Goal: Task Accomplishment & Management: Manage account settings

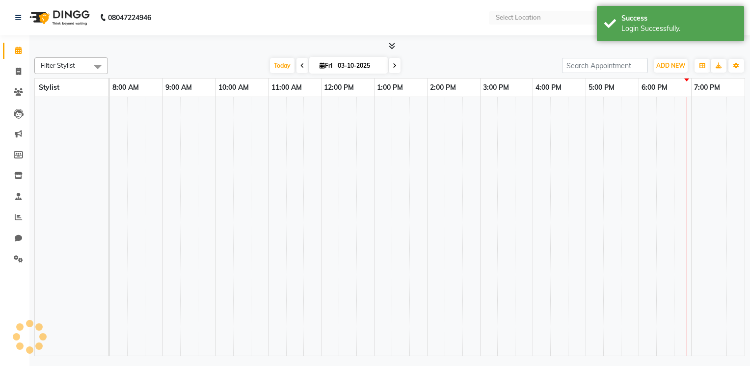
select select "en"
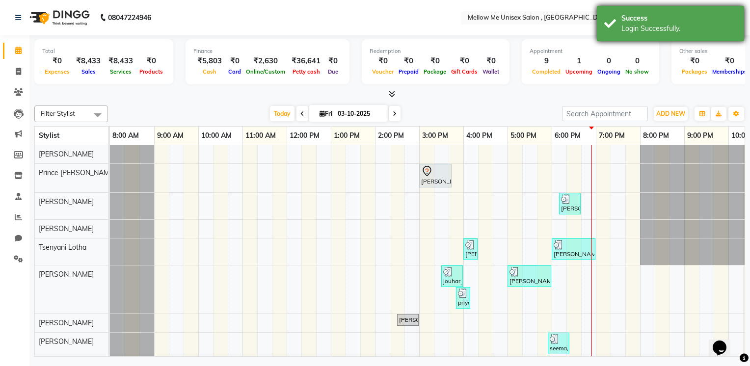
click at [721, 24] on div "Login Successfully." at bounding box center [679, 29] width 115 height 10
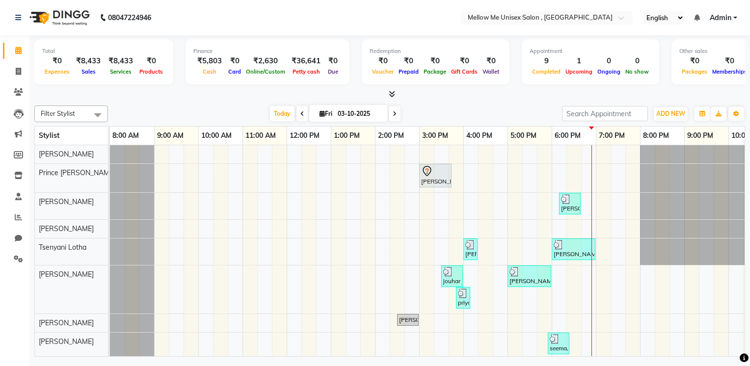
click at [721, 22] on span "Admin" at bounding box center [721, 18] width 22 height 10
click at [616, 16] on div at bounding box center [547, 19] width 172 height 10
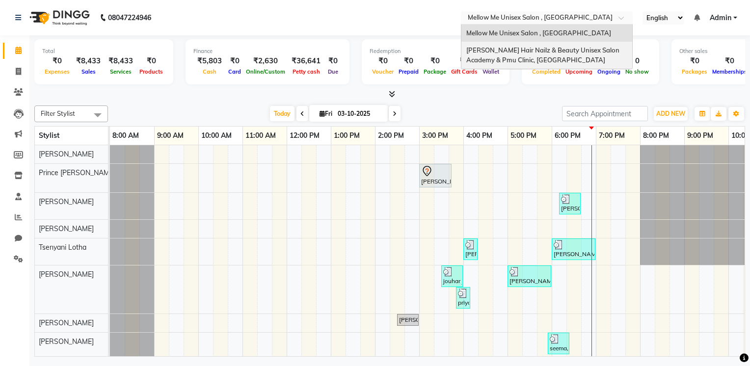
click at [598, 60] on div "[PERSON_NAME] Hair Nailz & Beauty Unisex Salon Academy & Pmu Clinic, [GEOGRAPHI…" at bounding box center [547, 55] width 171 height 27
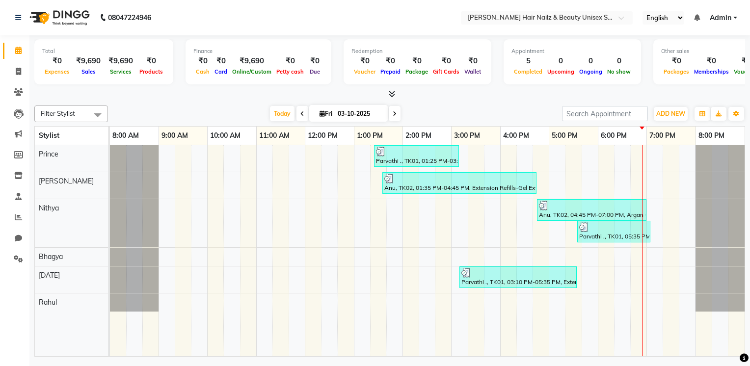
click at [6, 103] on li "Leads" at bounding box center [14, 113] width 29 height 21
click at [14, 91] on icon at bounding box center [18, 91] width 9 height 7
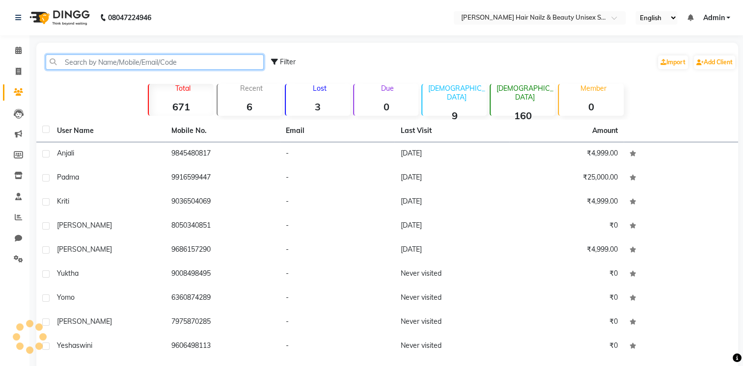
click at [129, 57] on input "text" at bounding box center [155, 62] width 218 height 15
type input "9632"
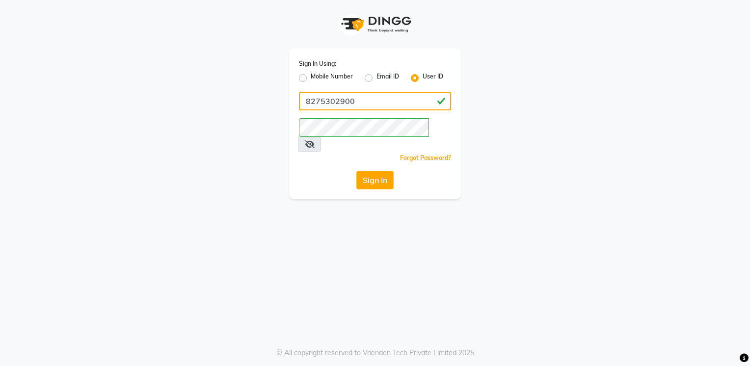
click at [363, 107] on input "8275302900" at bounding box center [375, 101] width 152 height 19
paste input "mellow123"
type input "mellow123"
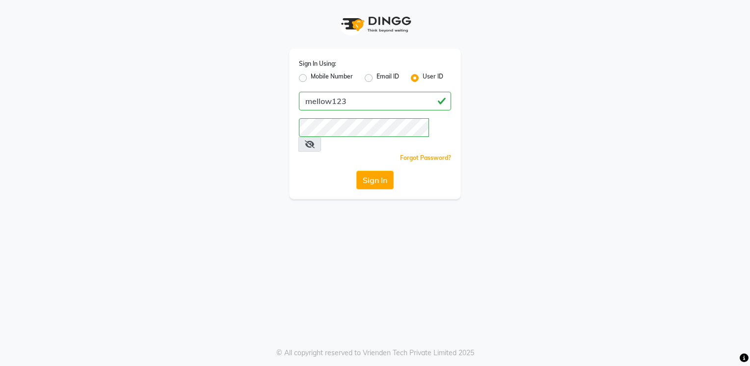
click at [360, 136] on div "Sign In Using: Mobile Number Email ID User ID mellow123 Remember me Forgot Pass…" at bounding box center [375, 124] width 172 height 151
click at [357, 171] on button "Sign In" at bounding box center [375, 180] width 37 height 19
